Goal: Information Seeking & Learning: Learn about a topic

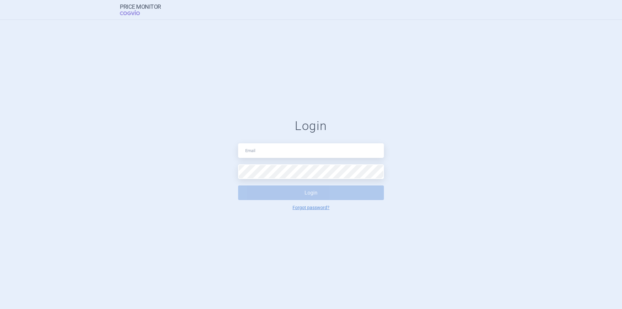
click at [258, 154] on input "text" at bounding box center [311, 150] width 146 height 15
type input "price.monitor@vzp.cz"
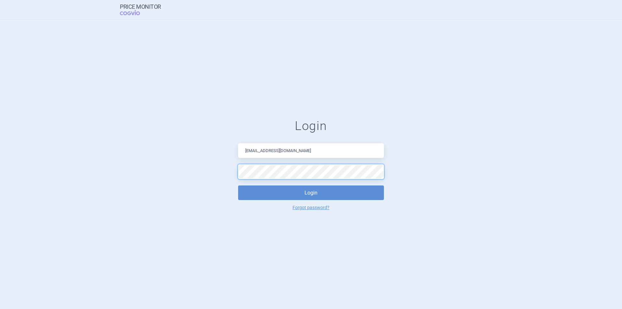
click at [238, 185] on button "Login" at bounding box center [311, 192] width 146 height 15
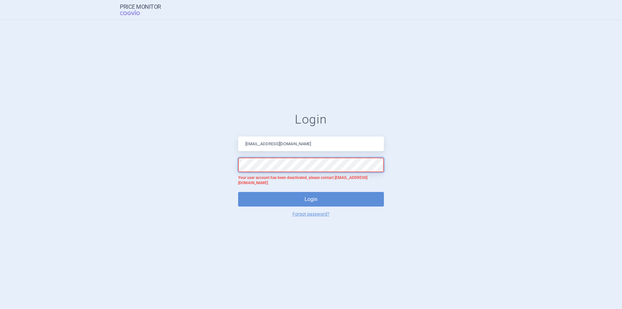
click at [238, 192] on button "Login" at bounding box center [311, 199] width 146 height 15
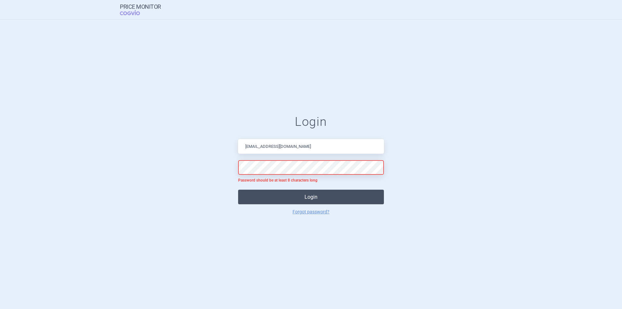
click at [272, 195] on button "Login" at bounding box center [311, 196] width 146 height 15
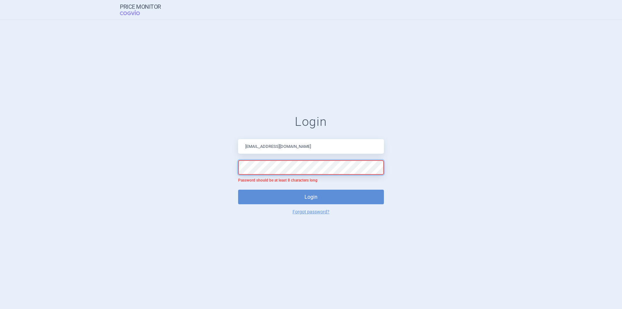
click at [238, 189] on button "Login" at bounding box center [311, 196] width 146 height 15
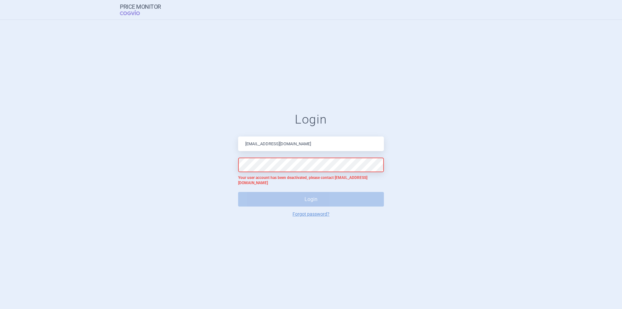
click at [294, 97] on div "Login price.monitor@vzp.cz Your user account has been deactivated, please conta…" at bounding box center [311, 164] width 622 height 289
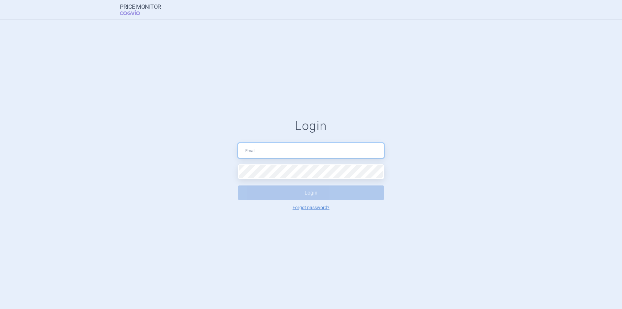
click at [261, 154] on input "text" at bounding box center [311, 150] width 146 height 15
click at [284, 79] on div "Login Login Forgot password?" at bounding box center [311, 164] width 622 height 289
click at [251, 155] on input "text" at bounding box center [311, 150] width 146 height 15
type input "nikola.odlozilikova@vzp.cz"
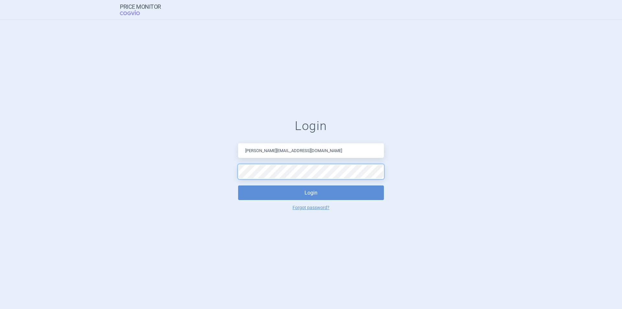
click at [238, 185] on button "Login" at bounding box center [311, 192] width 146 height 15
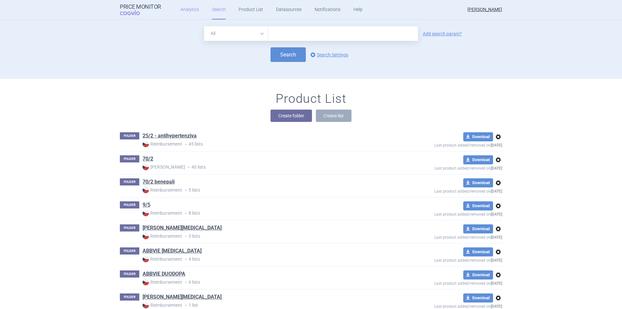
click at [180, 8] on link "Analytics" at bounding box center [189, 9] width 18 height 19
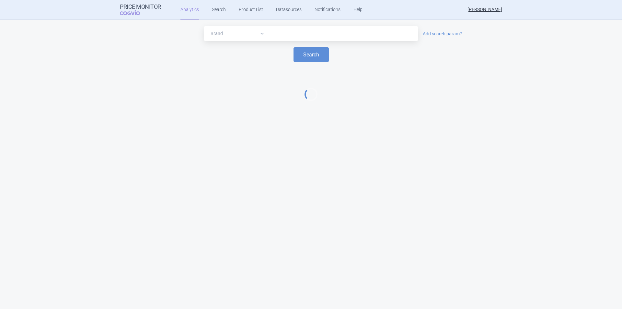
click at [287, 28] on div at bounding box center [343, 33] width 150 height 15
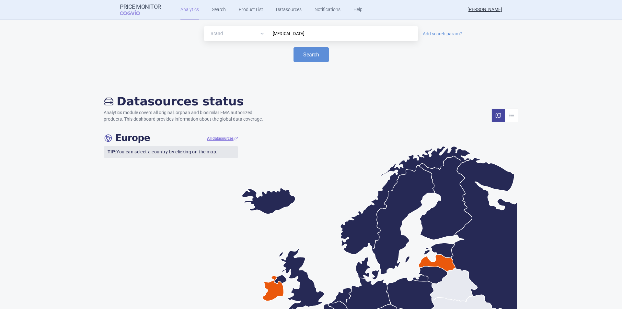
click at [293, 47] on button "Search" at bounding box center [310, 54] width 35 height 15
click at [302, 56] on button "Search" at bounding box center [310, 54] width 35 height 15
click at [286, 35] on input "fingolimod" at bounding box center [342, 33] width 143 height 8
click at [308, 35] on input "fingolimod" at bounding box center [342, 33] width 143 height 8
type input "f"
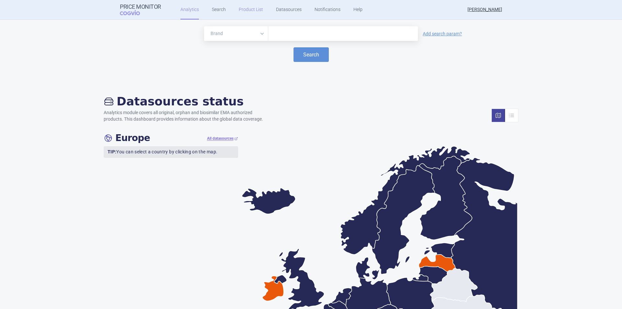
click at [253, 11] on link "Product List" at bounding box center [251, 9] width 24 height 19
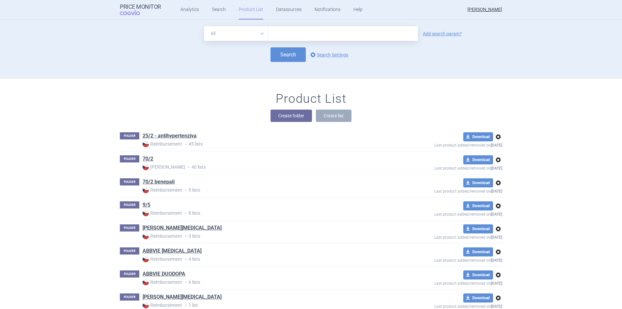
scroll to position [59, 0]
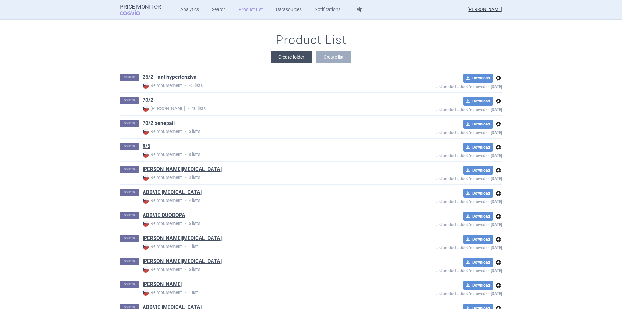
click at [273, 56] on button "Create folder" at bounding box center [290, 57] width 41 height 12
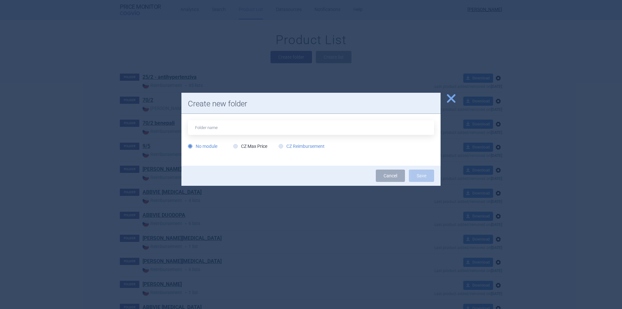
click at [302, 144] on label "CZ Reimbursement" at bounding box center [301, 146] width 46 height 6
click at [285, 144] on input "CZ Reimbursement" at bounding box center [282, 146] width 6 height 6
radio input "true"
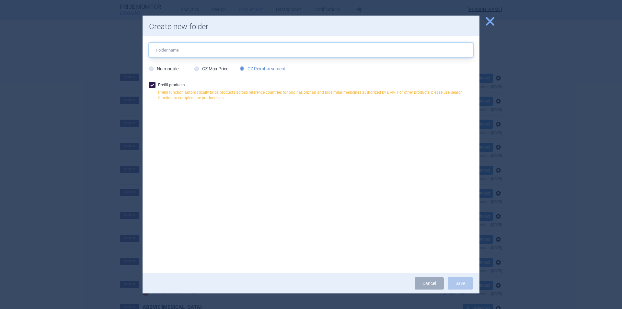
click at [209, 55] on input "text" at bounding box center [311, 50] width 324 height 15
type input "[MEDICAL_DATA]"
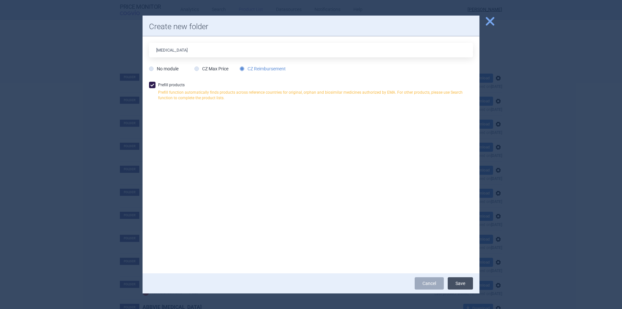
click at [466, 284] on button "Save" at bounding box center [459, 283] width 25 height 12
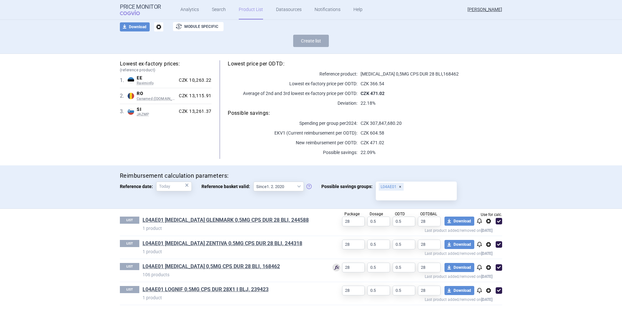
scroll to position [43, 0]
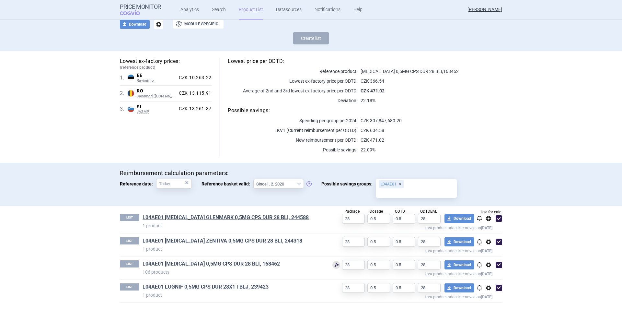
click at [189, 261] on link "L04AE01 [MEDICAL_DATA] 0,5MG CPS DUR 28 BLI, 168462" at bounding box center [210, 263] width 137 height 7
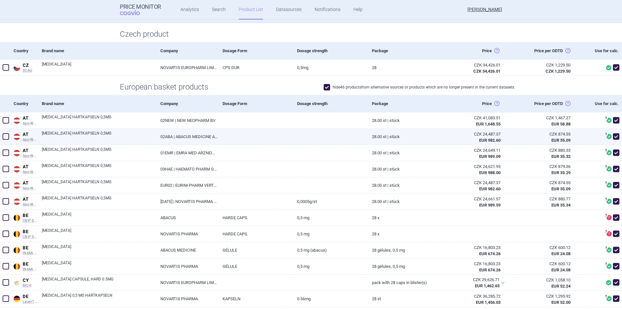
scroll to position [194, 0]
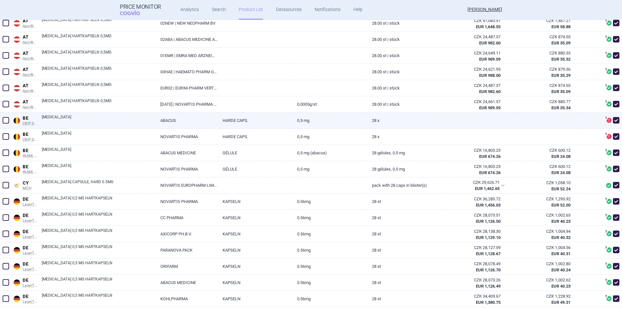
drag, startPoint x: 610, startPoint y: 119, endPoint x: 610, endPoint y: 123, distance: 4.2
click at [613, 119] on span at bounding box center [616, 120] width 6 height 6
checkbox input "false"
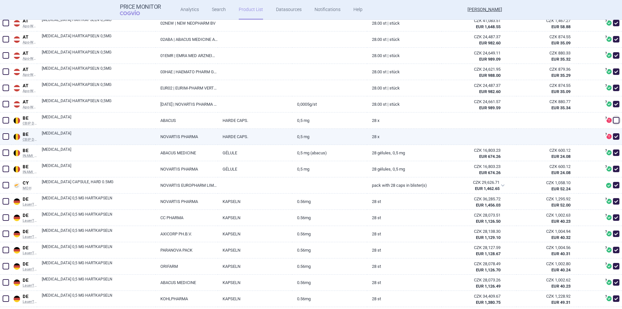
click at [613, 139] on span at bounding box center [616, 136] width 6 height 6
checkbox input "false"
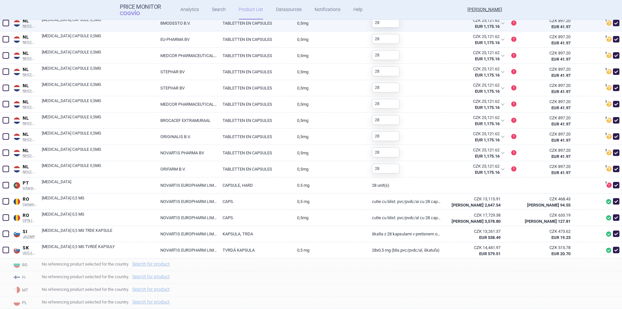
scroll to position [935, 0]
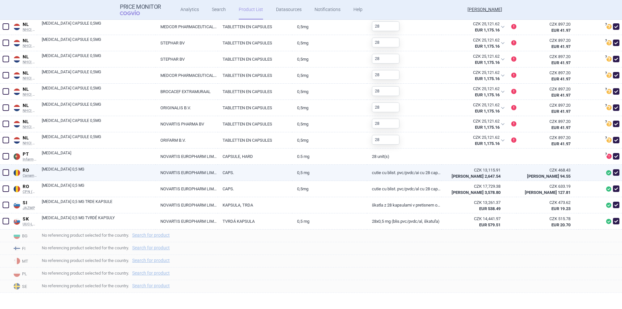
click at [613, 174] on span at bounding box center [616, 172] width 6 height 6
checkbox input "false"
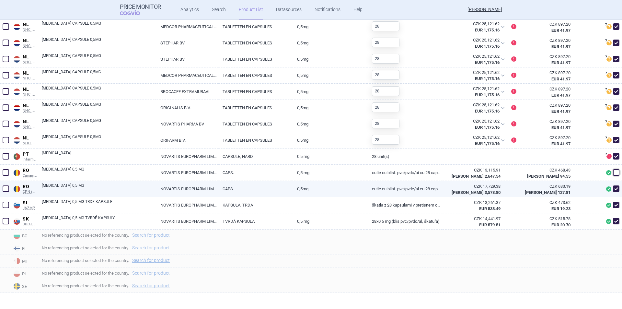
click at [613, 186] on span at bounding box center [616, 188] width 6 height 6
checkbox input "false"
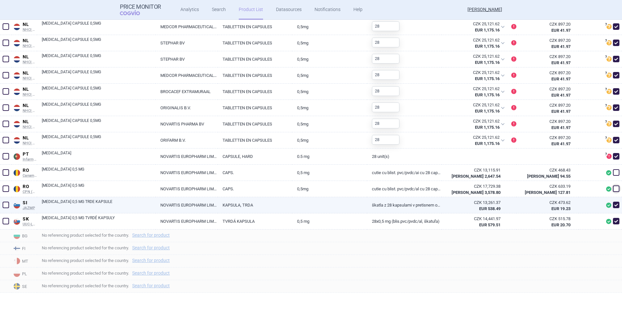
click at [613, 205] on span at bounding box center [616, 204] width 6 height 6
checkbox input "true"
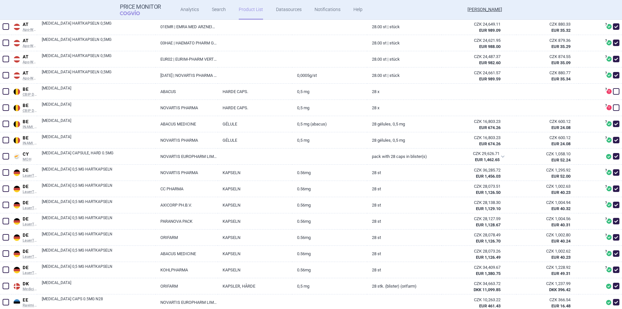
scroll to position [158, 0]
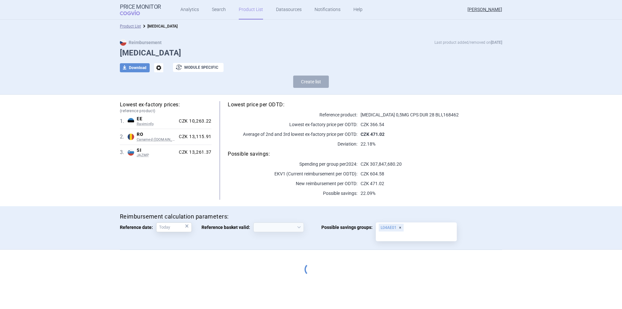
select select "2020-02-01"
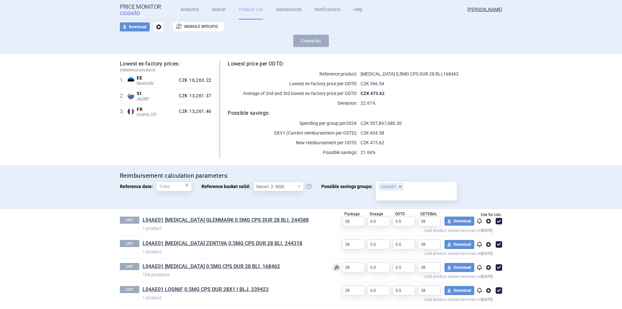
scroll to position [43, 0]
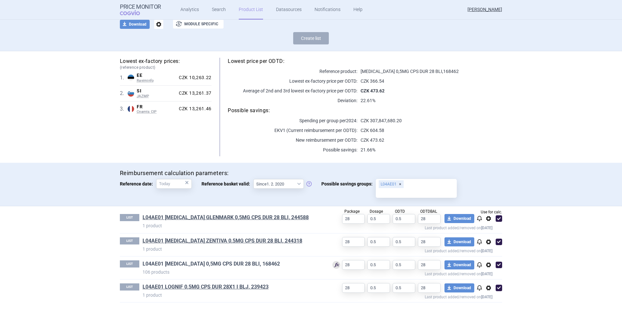
click at [218, 262] on link "L04AE01 [MEDICAL_DATA] 0,5MG CPS DUR 28 BLI, 168462" at bounding box center [210, 263] width 137 height 7
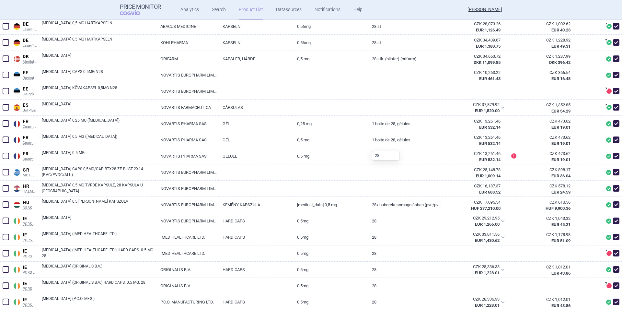
scroll to position [453, 0]
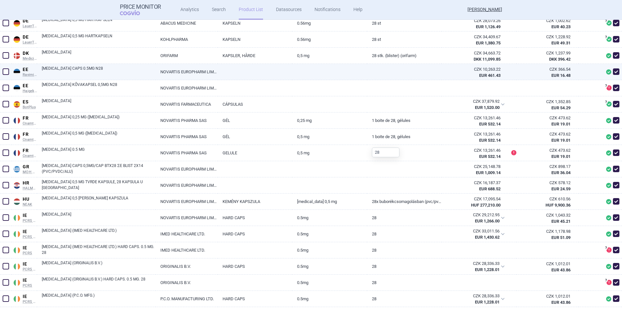
click at [613, 72] on span at bounding box center [616, 71] width 6 height 6
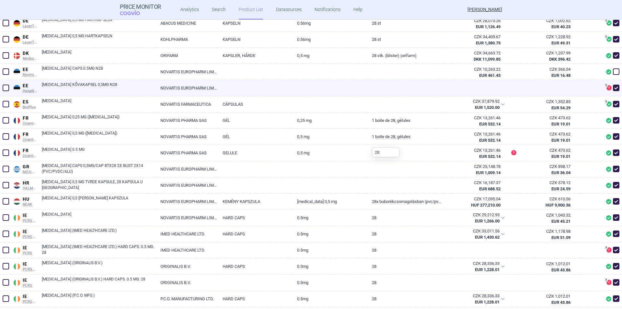
checkbox input "false"
click at [613, 88] on span at bounding box center [616, 88] width 6 height 6
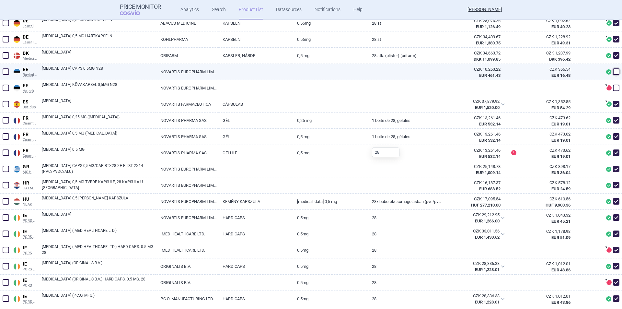
checkbox input "false"
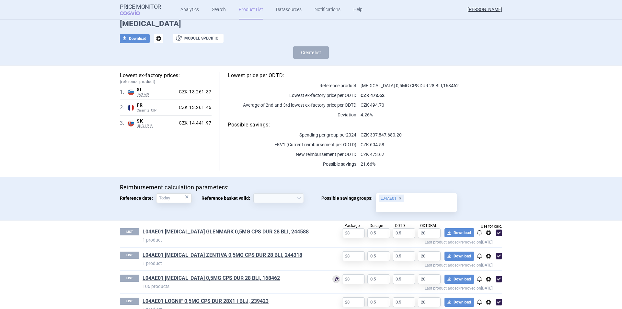
scroll to position [43, 0]
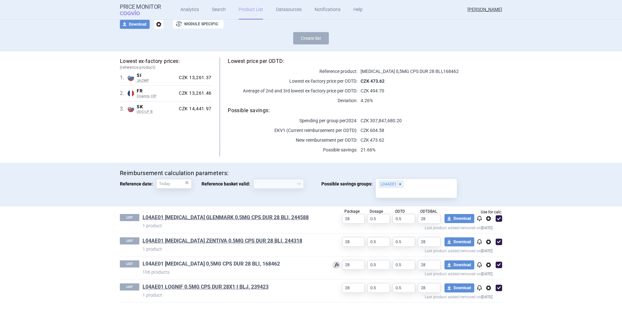
click at [229, 265] on link "L04AE01 [MEDICAL_DATA] 0,5MG CPS DUR 28 BLI, 168462" at bounding box center [210, 263] width 137 height 7
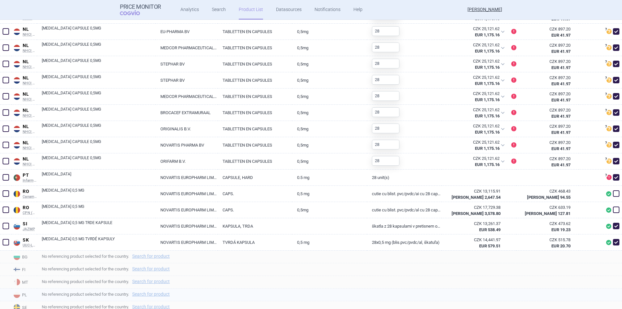
scroll to position [903, 0]
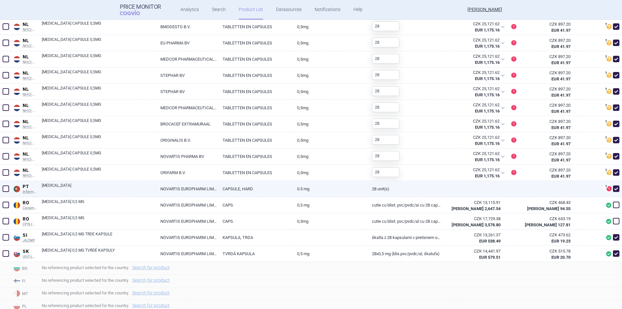
click at [613, 190] on span at bounding box center [616, 188] width 6 height 6
checkbox input "false"
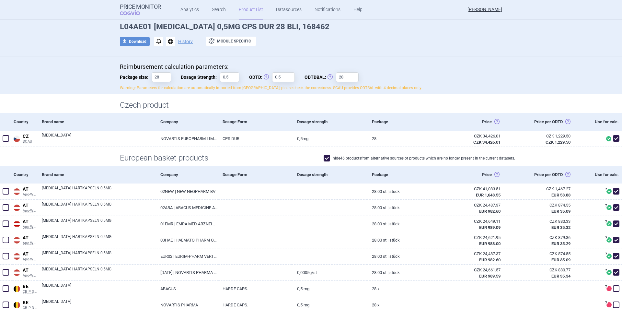
scroll to position [0, 0]
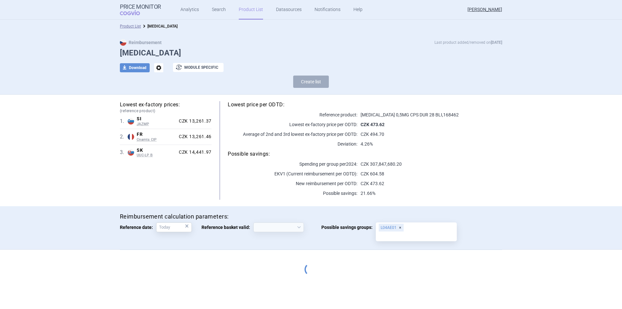
select select "2020-02-01"
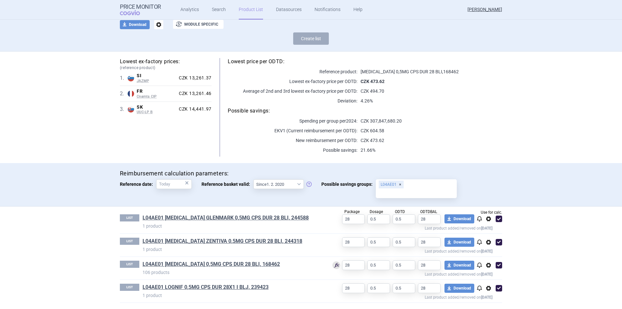
scroll to position [43, 0]
click at [214, 288] on link "L04AE01 LOGNIF 0,5MG CPS DUR 28X1 I BLJ, 239423" at bounding box center [205, 286] width 126 height 7
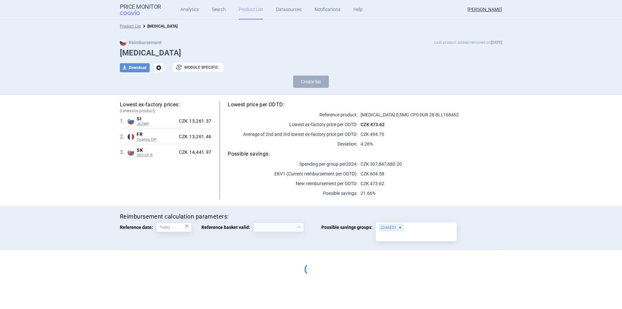
select select "2020-02-01"
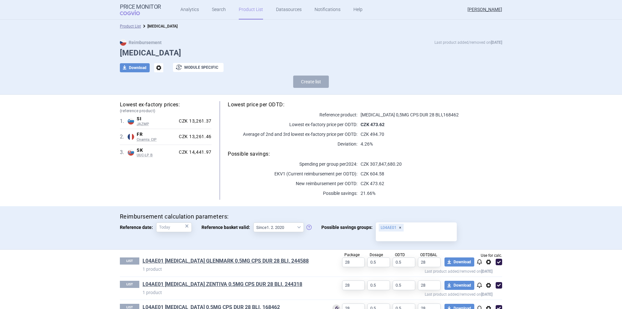
scroll to position [43, 0]
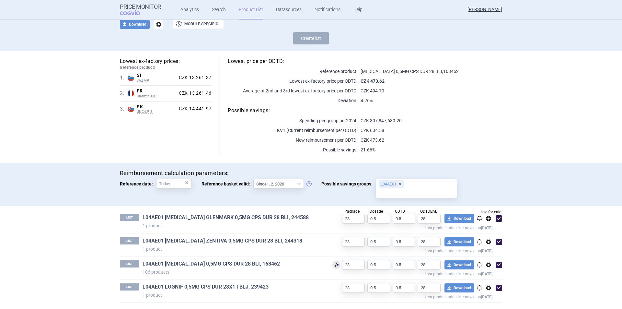
click at [219, 220] on link "L04AE01 [MEDICAL_DATA] GLENMARK 0,5MG CPS DUR 28 BLI, 244588" at bounding box center [225, 217] width 166 height 7
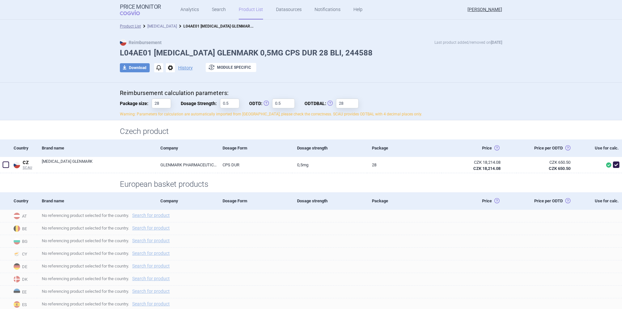
click at [157, 27] on link "[MEDICAL_DATA]" at bounding box center [161, 26] width 29 height 5
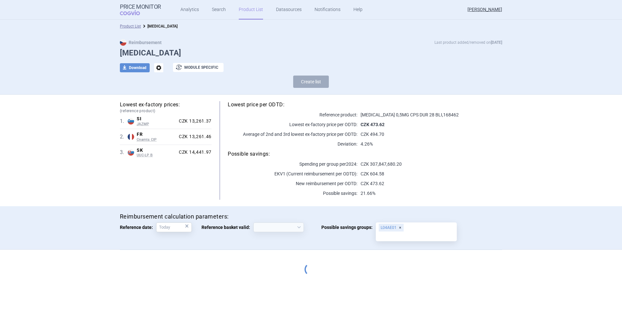
select select "2020-02-01"
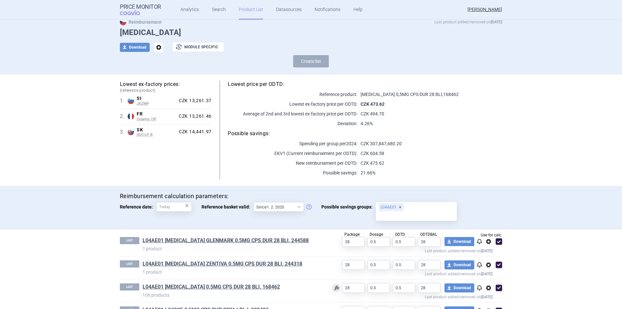
scroll to position [43, 0]
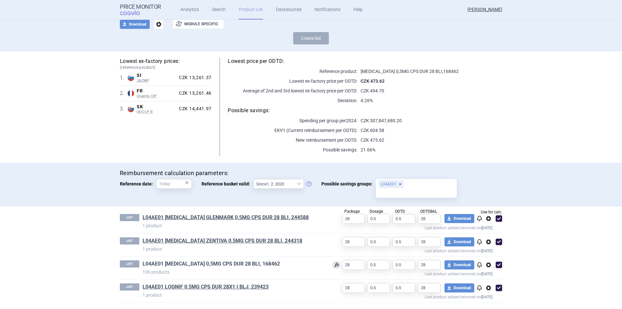
click at [191, 265] on link "L04AE01 [MEDICAL_DATA] 0,5MG CPS DUR 28 BLI, 168462" at bounding box center [210, 263] width 137 height 7
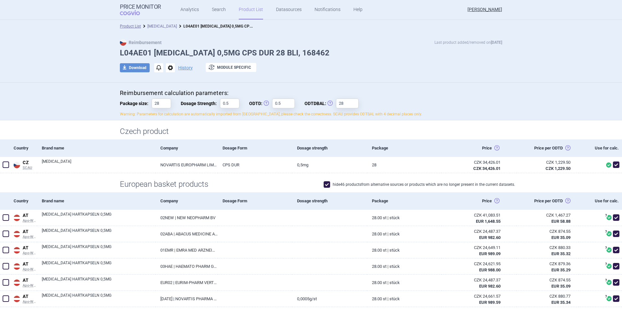
click at [159, 26] on link "[MEDICAL_DATA]" at bounding box center [161, 26] width 29 height 5
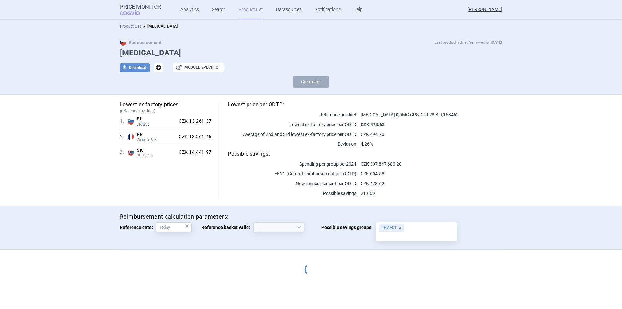
select select "2020-02-01"
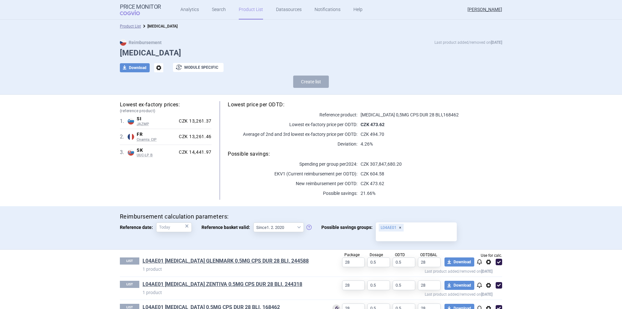
scroll to position [43, 0]
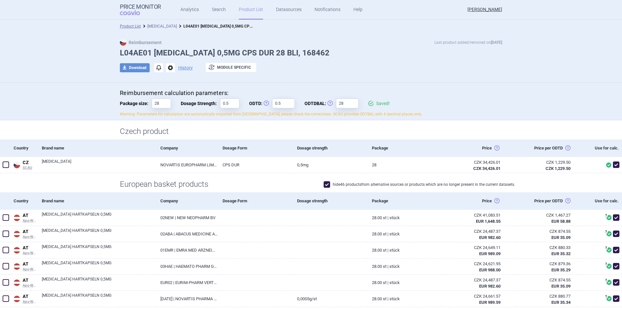
click at [155, 24] on link "[MEDICAL_DATA]" at bounding box center [161, 26] width 29 height 5
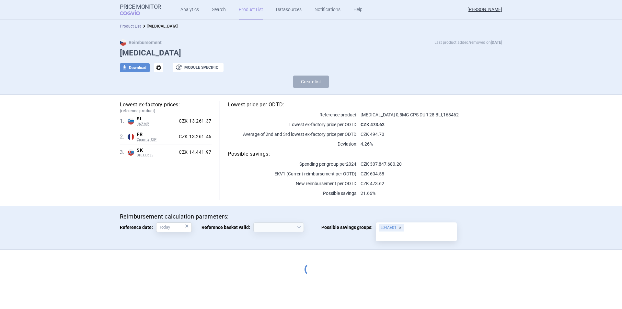
select select "2020-02-01"
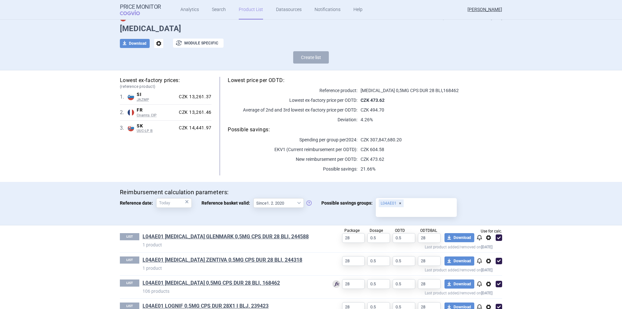
scroll to position [43, 0]
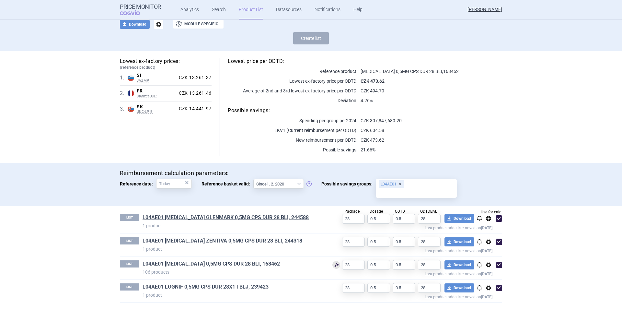
click at [193, 262] on link "L04AE01 [MEDICAL_DATA] 0,5MG CPS DUR 28 BLI, 168462" at bounding box center [210, 263] width 137 height 7
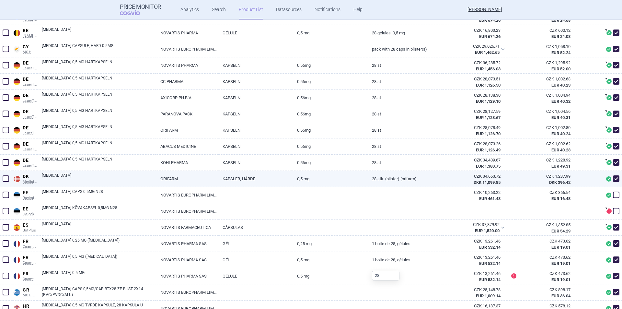
scroll to position [389, 0]
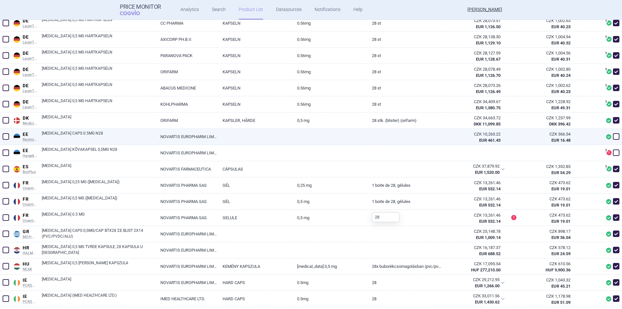
click at [613, 137] on span at bounding box center [616, 136] width 6 height 6
checkbox input "true"
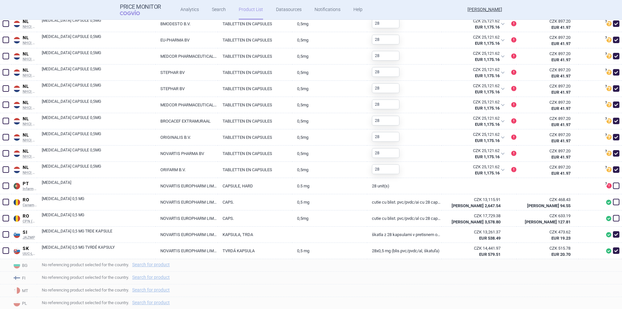
scroll to position [935, 0]
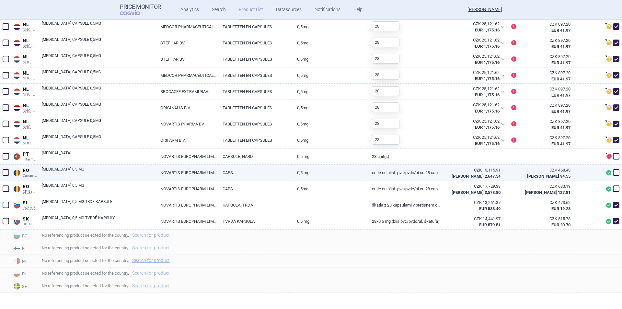
click at [613, 174] on span at bounding box center [616, 172] width 6 height 6
checkbox input "true"
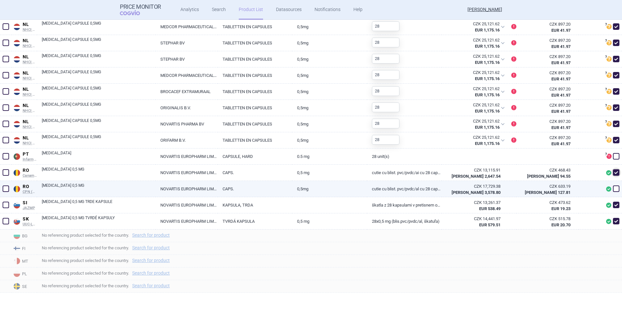
click at [613, 190] on span at bounding box center [616, 188] width 6 height 6
checkbox input "true"
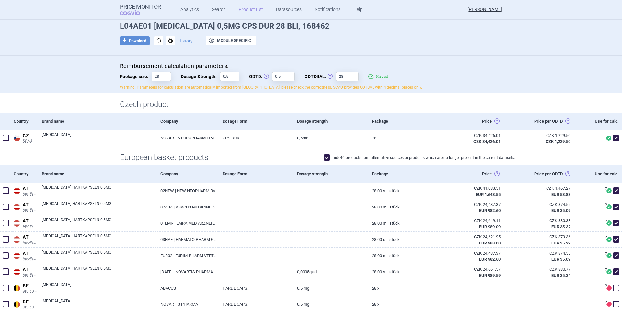
scroll to position [0, 0]
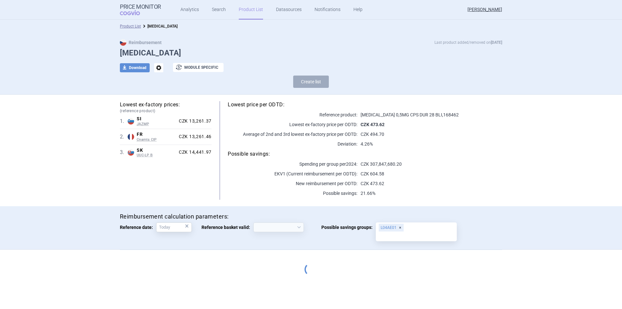
select select "2020-02-01"
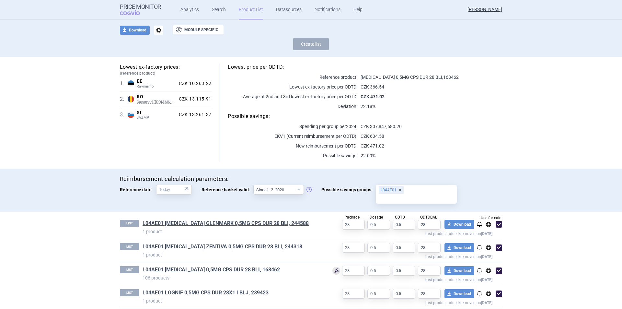
scroll to position [43, 0]
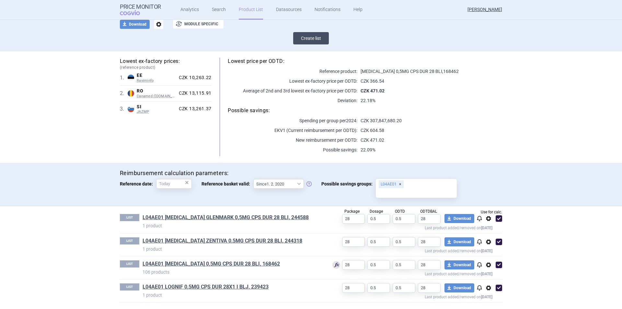
click at [309, 39] on button "Create list" at bounding box center [311, 38] width 36 height 12
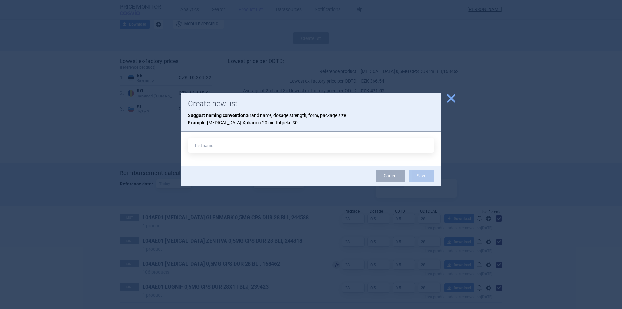
click at [448, 96] on span "close" at bounding box center [450, 98] width 11 height 11
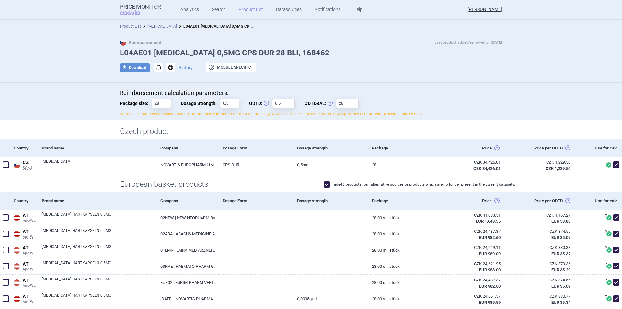
click at [161, 26] on link "[MEDICAL_DATA]" at bounding box center [161, 26] width 29 height 5
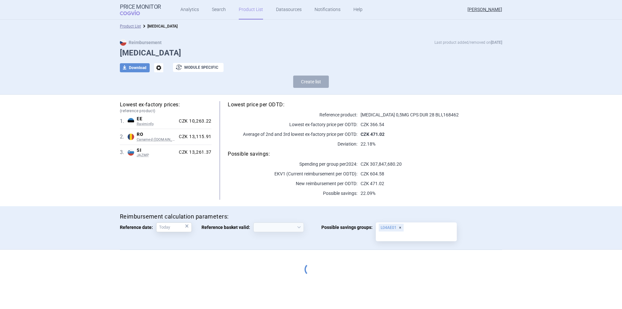
select select "2020-02-01"
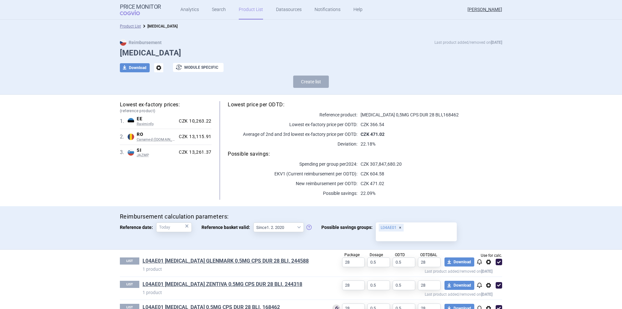
drag, startPoint x: 244, startPoint y: 10, endPoint x: 245, endPoint y: 3, distance: 6.9
click at [244, 10] on link "Product List" at bounding box center [251, 9] width 24 height 19
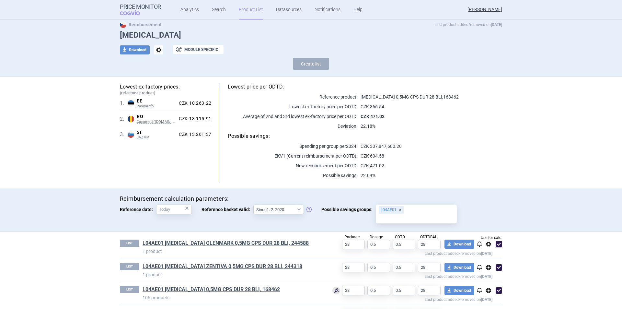
scroll to position [32, 0]
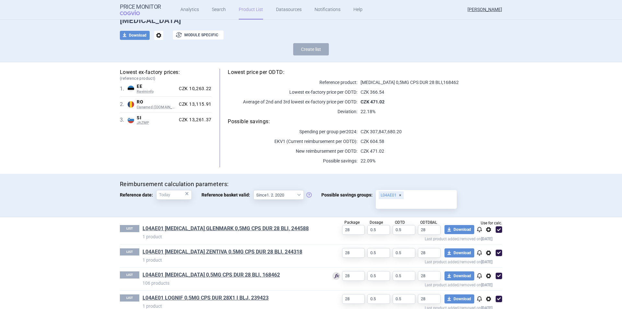
click at [442, 143] on p "CZK 604.58" at bounding box center [429, 141] width 145 height 6
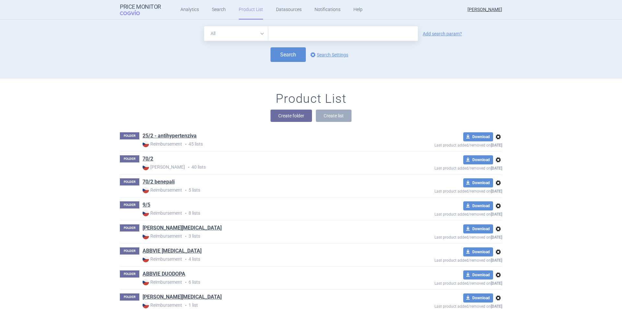
scroll to position [59, 0]
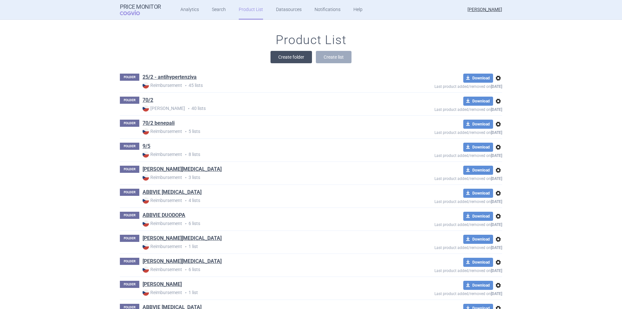
click at [300, 56] on button "Create folder" at bounding box center [290, 57] width 41 height 12
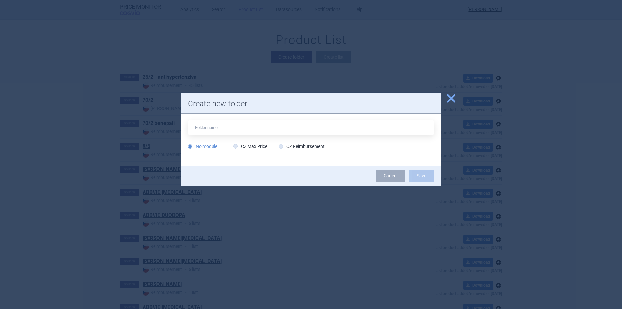
click at [451, 97] on span "close" at bounding box center [450, 98] width 11 height 11
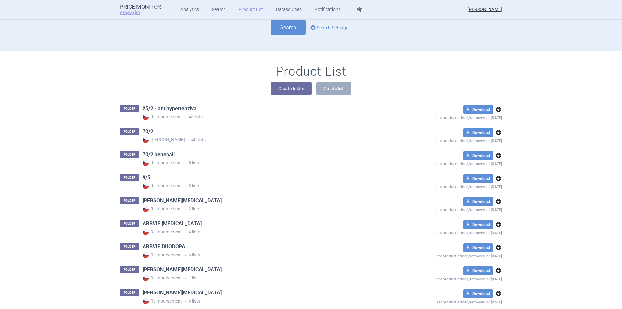
scroll to position [0, 0]
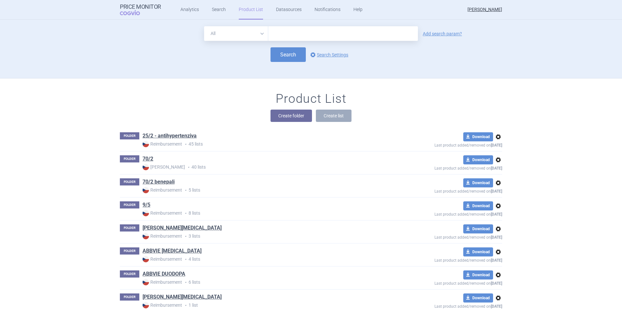
click at [282, 33] on input "text" at bounding box center [343, 33] width 150 height 15
type input "fingolimod glennmark"
click button "Search" at bounding box center [287, 54] width 35 height 15
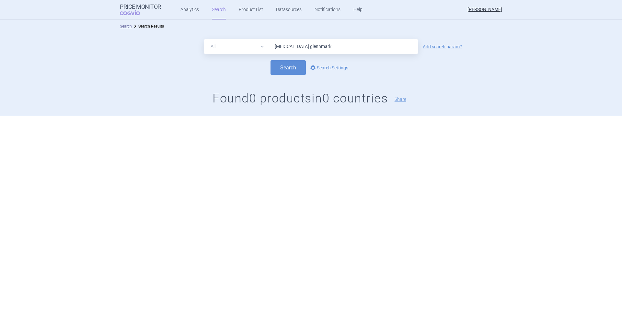
click at [329, 49] on input "fingolimod glennmark" at bounding box center [343, 46] width 150 height 15
type input "fingolimod glenmark"
click at [270, 60] on button "Search" at bounding box center [287, 67] width 35 height 15
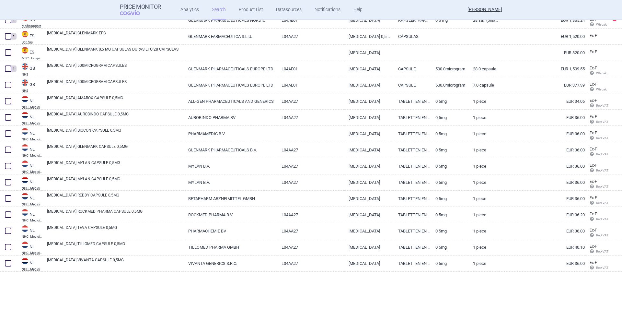
scroll to position [25, 0]
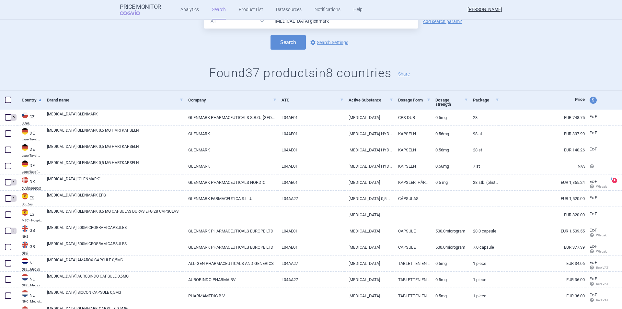
click at [589, 101] on span "price and currency" at bounding box center [592, 99] width 7 height 7
select select "ex-factory"
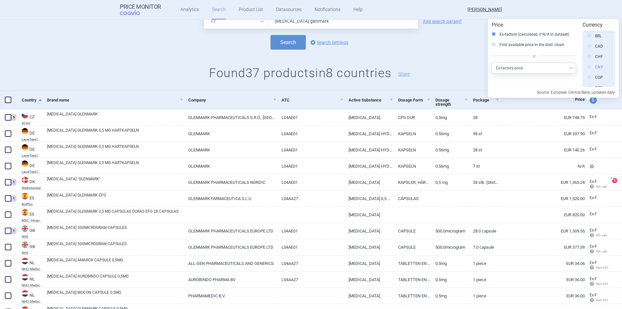
scroll to position [97, 0]
click at [589, 56] on icon at bounding box center [589, 55] width 4 height 4
click at [589, 56] on input "CZK" at bounding box center [590, 55] width 6 height 6
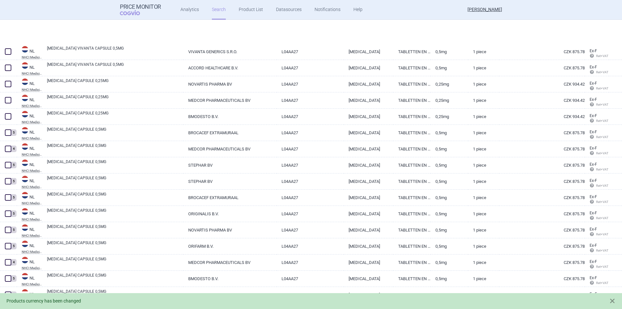
scroll to position [446, 0]
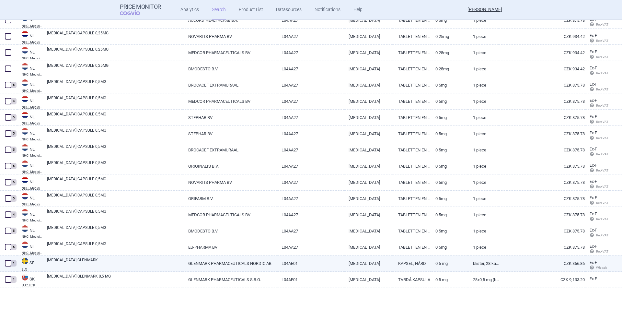
click at [298, 266] on link "L04AE01" at bounding box center [309, 263] width 67 height 16
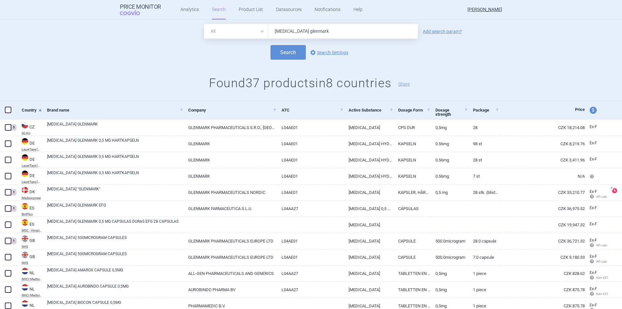
scroll to position [0, 0]
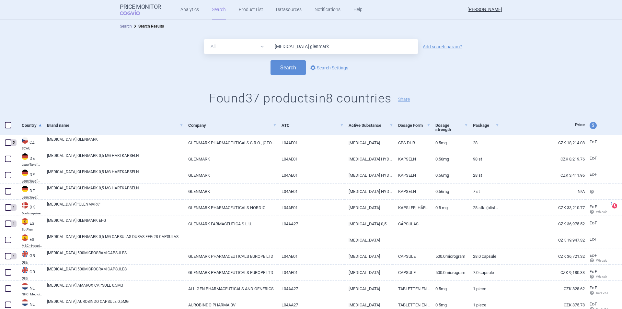
drag, startPoint x: 325, startPoint y: 47, endPoint x: 270, endPoint y: 38, distance: 55.1
click at [262, 39] on div "All Brand Name ATC Company Active Substance Country Newer than fingolimod glenm…" at bounding box center [311, 46] width 214 height 15
type input "gilenya"
click at [270, 60] on button "Search" at bounding box center [287, 67] width 35 height 15
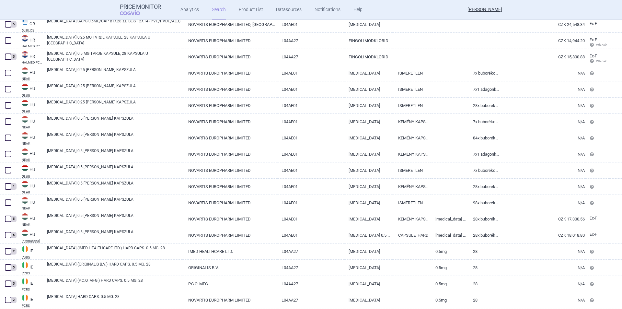
scroll to position [1466, 0]
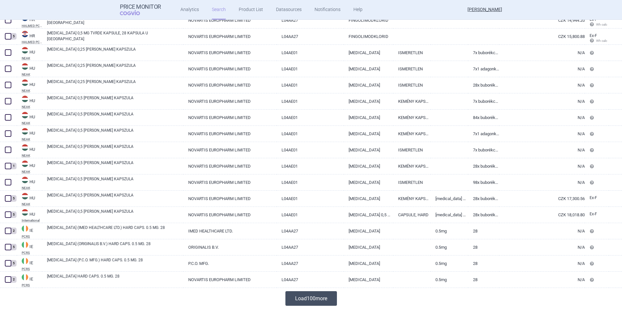
click at [306, 296] on button "Load 100 more" at bounding box center [310, 298] width 51 height 15
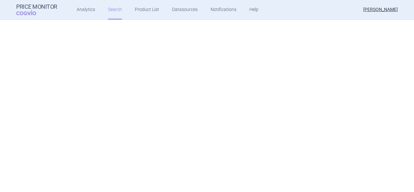
scroll to position [0, 0]
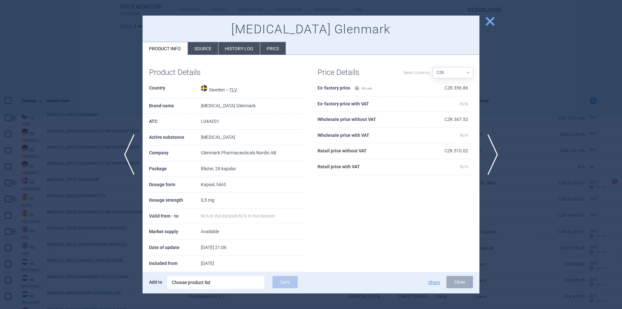
select select "CZK"
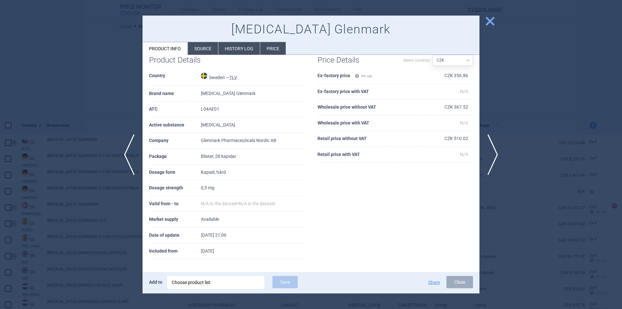
click at [488, 23] on span "close" at bounding box center [489, 21] width 11 height 11
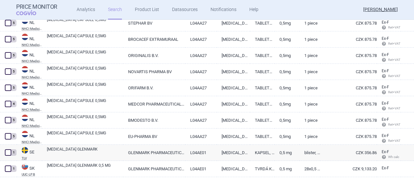
scroll to position [557, 0]
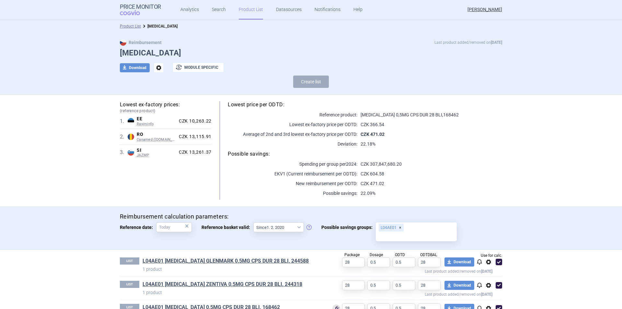
click at [444, 146] on p "22.18%" at bounding box center [429, 144] width 145 height 6
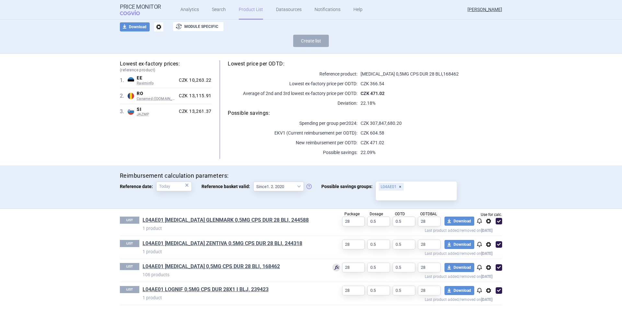
scroll to position [43, 0]
